Goal: Find specific page/section: Find specific page/section

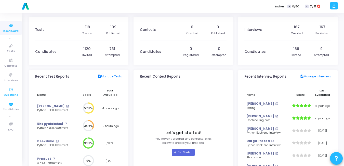
click at [10, 92] on icon at bounding box center [11, 89] width 11 height 6
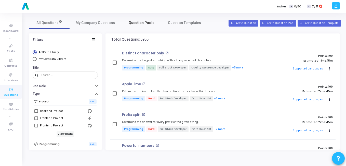
click at [149, 21] on span "Question Pools" at bounding box center [142, 22] width 26 height 5
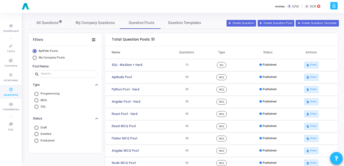
click at [34, 58] on span "Select Library" at bounding box center [35, 58] width 4 height 4
click at [34, 58] on input "My Company Pools" at bounding box center [35, 58] width 4 height 4
radio input "true"
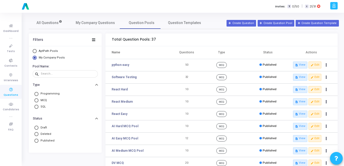
click at [36, 102] on span at bounding box center [36, 100] width 4 height 4
click at [36, 102] on input "MCQ" at bounding box center [36, 100] width 4 height 4
radio input "true"
click at [47, 27] on link "All Questions" at bounding box center [49, 23] width 41 height 12
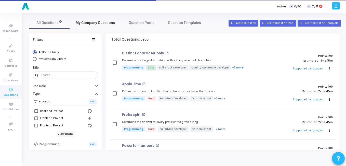
click at [91, 23] on span "My Company Questions" at bounding box center [95, 22] width 39 height 5
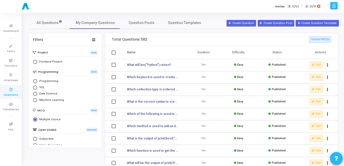
click at [207, 8] on div "Invites: T 0/50 | I 21/31" at bounding box center [190, 6] width 278 height 13
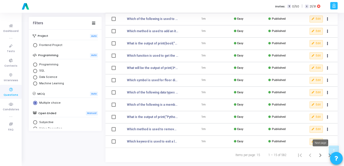
click at [321, 156] on icon "Next page" at bounding box center [320, 155] width 7 height 7
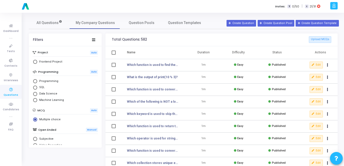
scroll to position [95, 0]
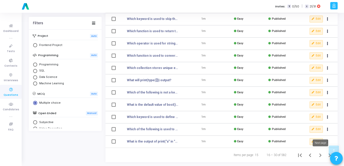
click at [321, 153] on icon "Next page" at bounding box center [320, 155] width 7 height 7
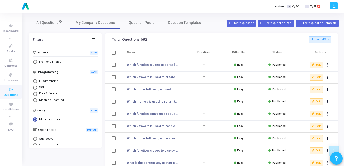
scroll to position [95, 0]
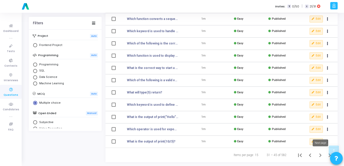
click at [320, 154] on icon "Next page" at bounding box center [320, 155] width 7 height 7
